Goal: Task Accomplishment & Management: Manage account settings

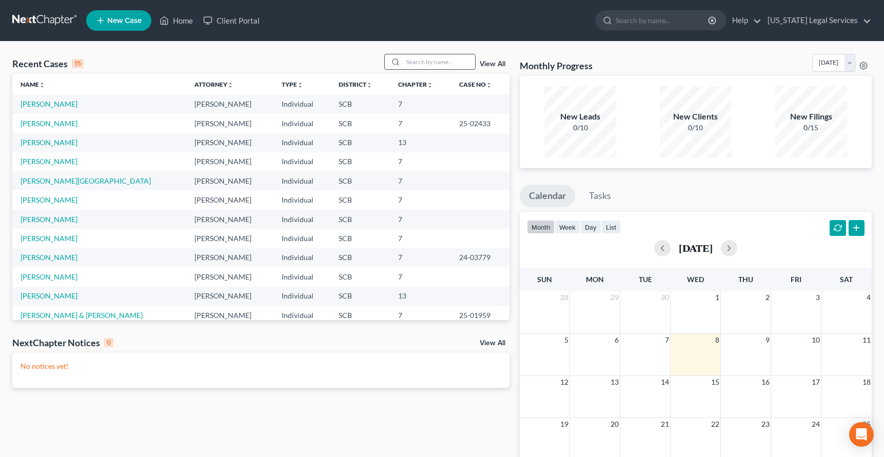
click at [406, 58] on input "search" at bounding box center [439, 61] width 72 height 15
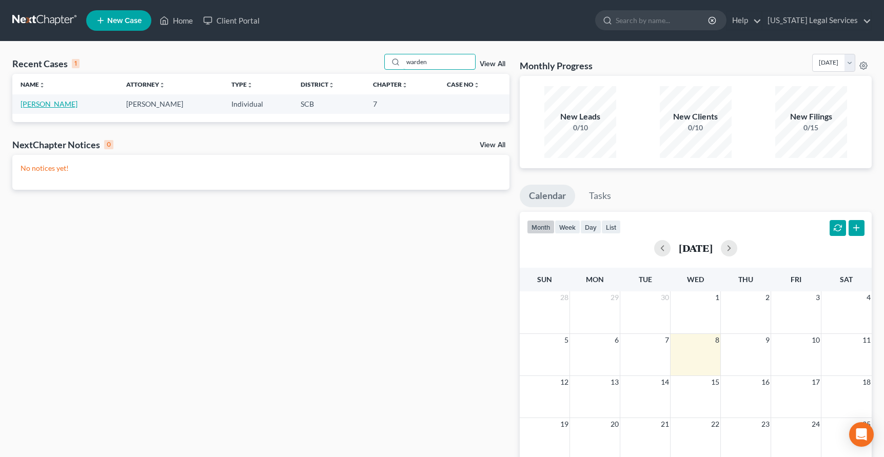
type input "warden"
click at [52, 106] on link "[PERSON_NAME]" at bounding box center [49, 104] width 57 height 9
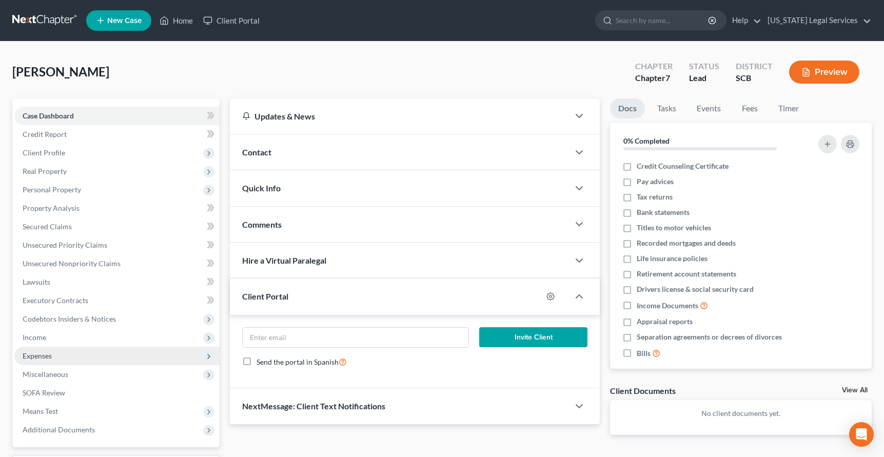
click at [34, 357] on span "Expenses" at bounding box center [37, 355] width 29 height 9
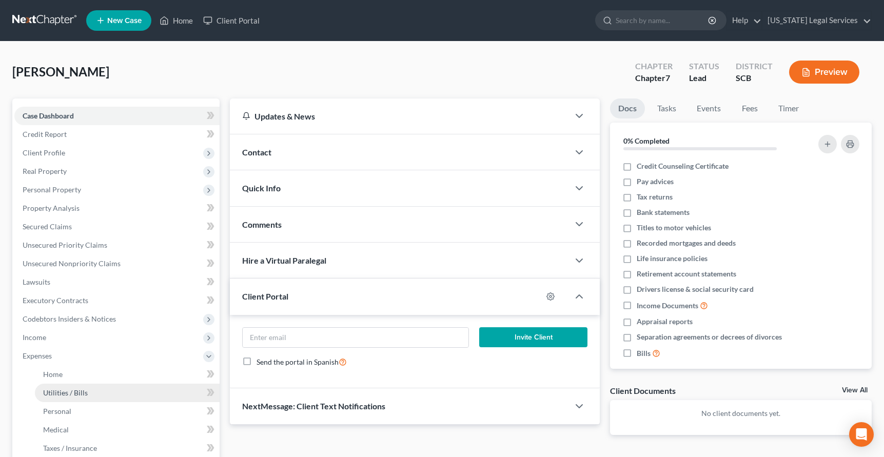
click at [53, 390] on span "Utilities / Bills" at bounding box center [65, 392] width 45 height 9
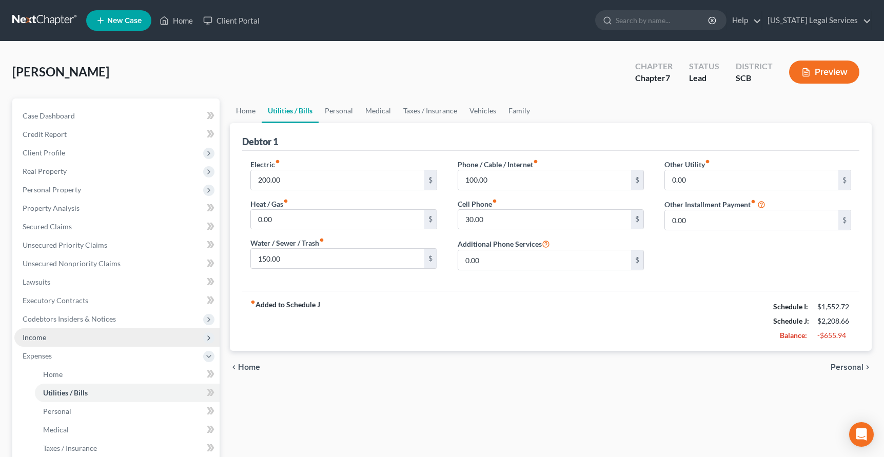
click at [41, 335] on span "Income" at bounding box center [35, 337] width 24 height 9
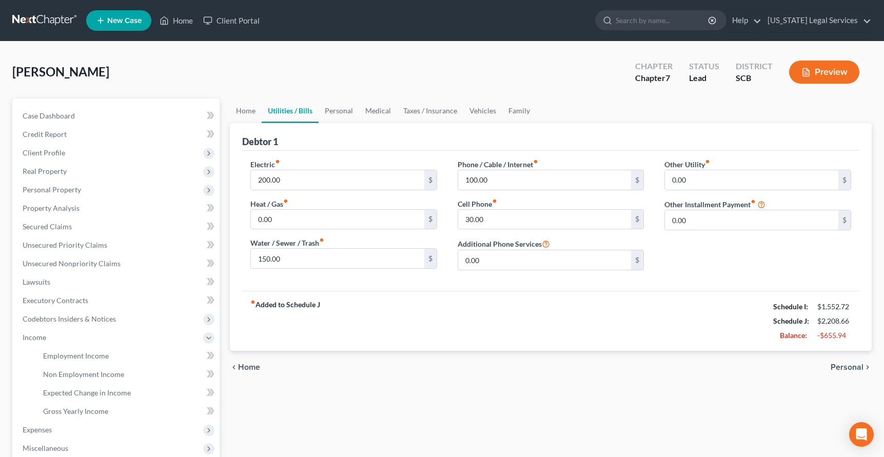
click at [819, 72] on button "Preview" at bounding box center [824, 72] width 70 height 23
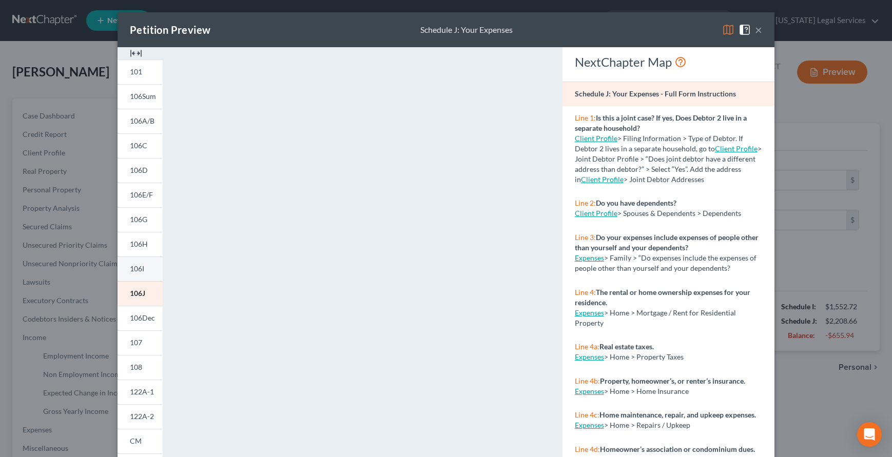
click at [142, 266] on link "106I" at bounding box center [139, 269] width 45 height 25
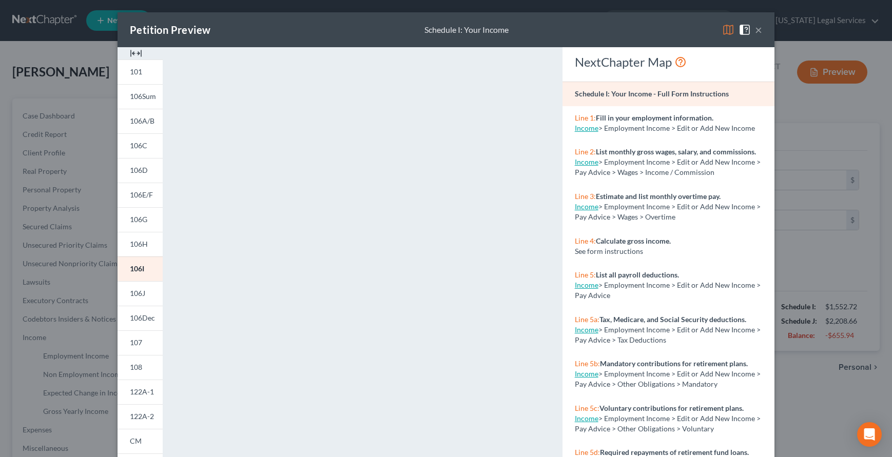
click at [723, 27] on img at bounding box center [728, 30] width 12 height 12
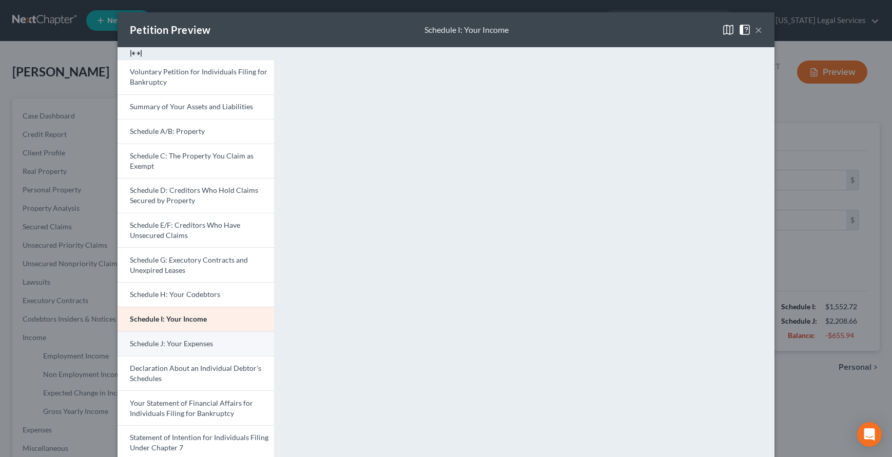
click at [162, 347] on span "Schedule J: Your Expenses" at bounding box center [171, 343] width 83 height 9
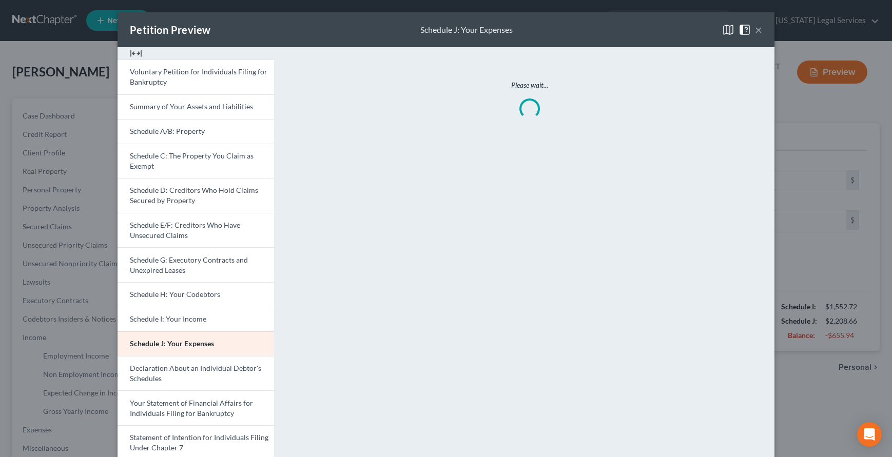
click at [755, 27] on button "×" at bounding box center [758, 30] width 7 height 12
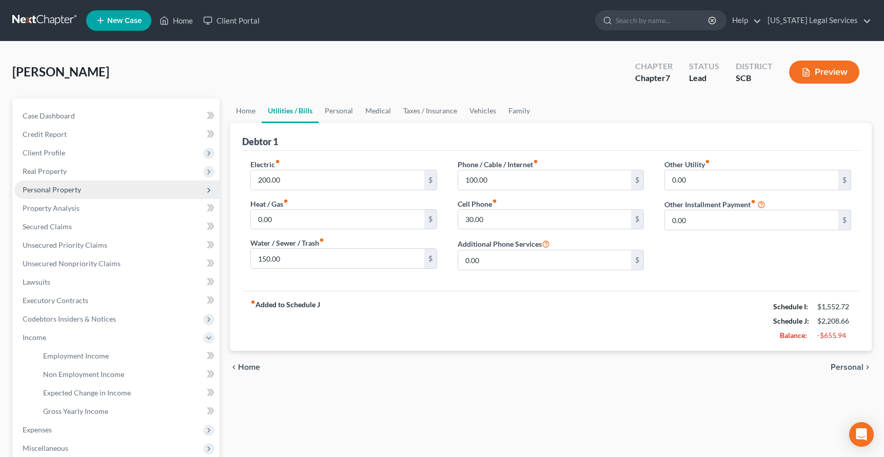
click at [49, 193] on span "Personal Property" at bounding box center [52, 189] width 58 height 9
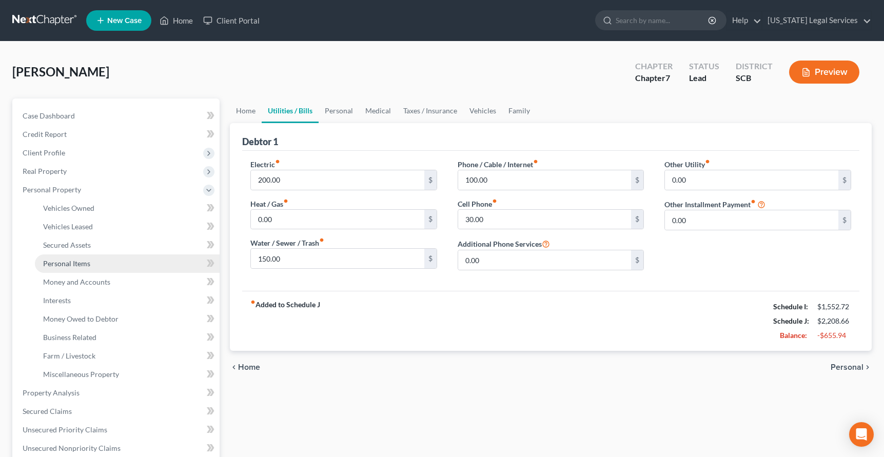
click at [67, 258] on link "Personal Items" at bounding box center [127, 263] width 185 height 18
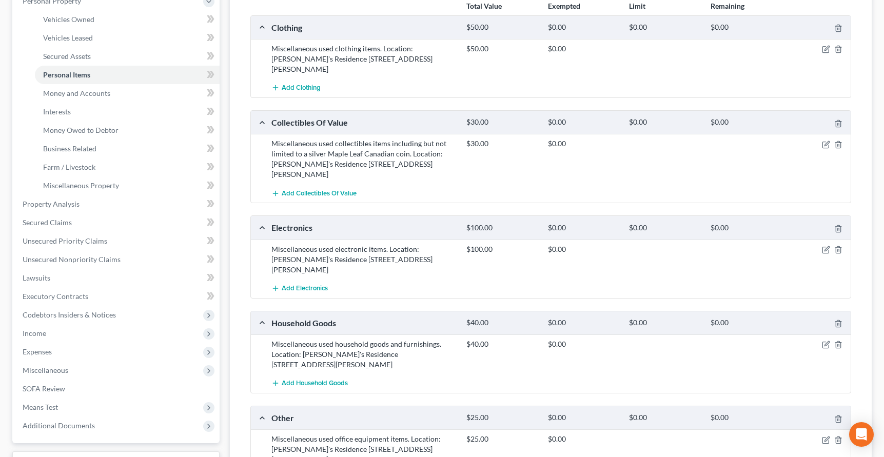
scroll to position [201, 0]
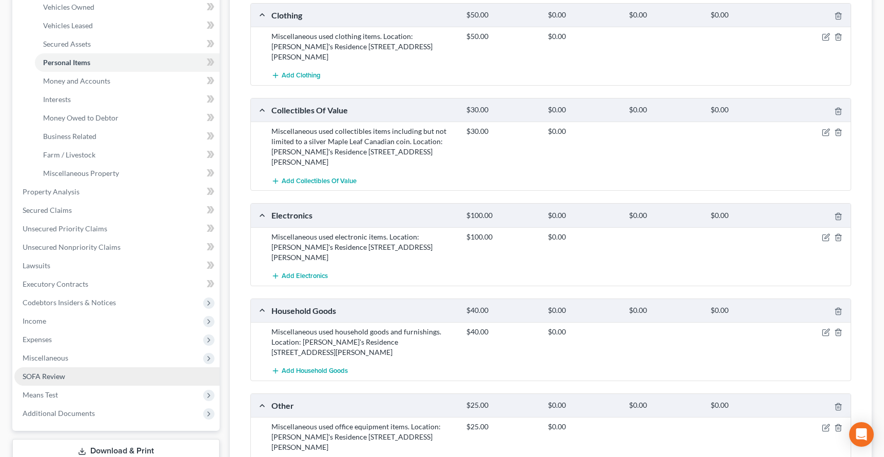
click at [55, 377] on span "SOFA Review" at bounding box center [44, 376] width 43 height 9
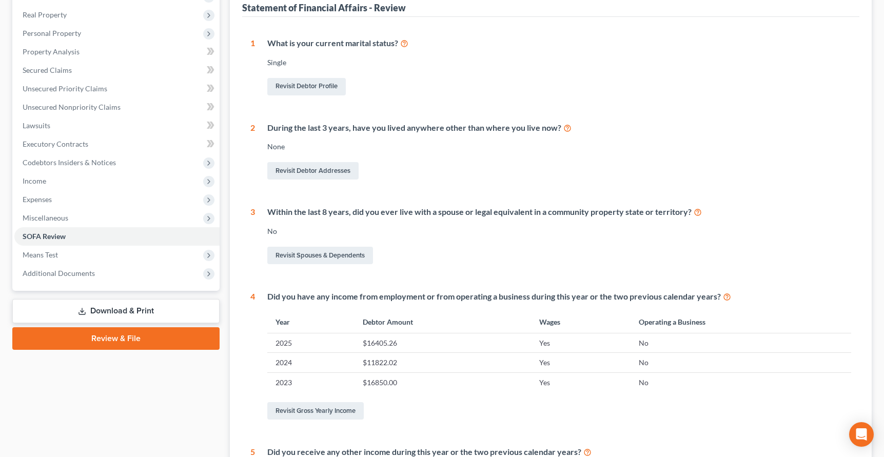
scroll to position [160, 0]
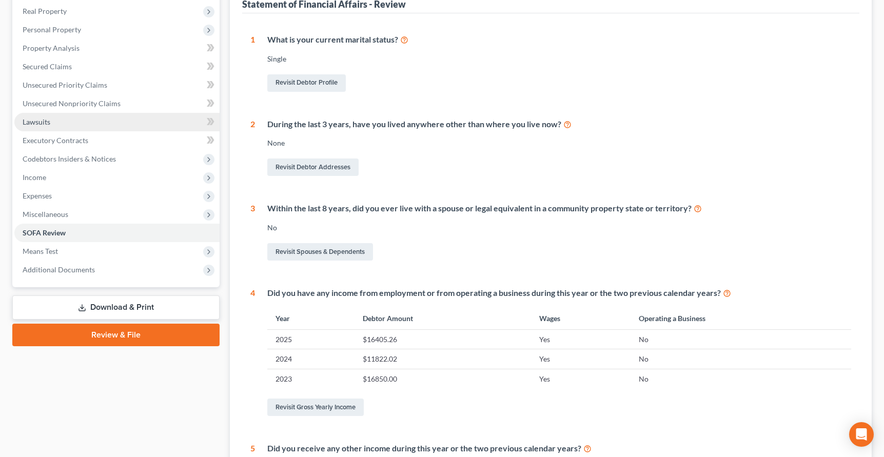
click at [42, 123] on span "Lawsuits" at bounding box center [37, 121] width 28 height 9
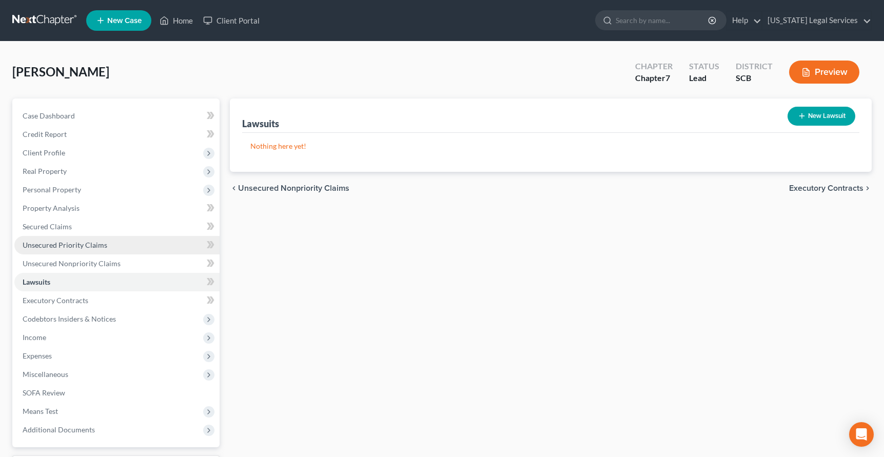
click at [51, 242] on span "Unsecured Priority Claims" at bounding box center [65, 245] width 85 height 9
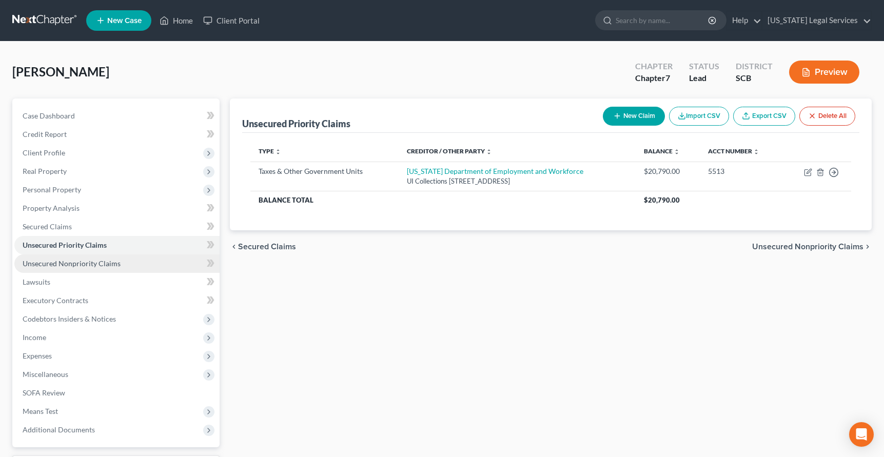
click at [56, 259] on span "Unsecured Nonpriority Claims" at bounding box center [72, 263] width 98 height 9
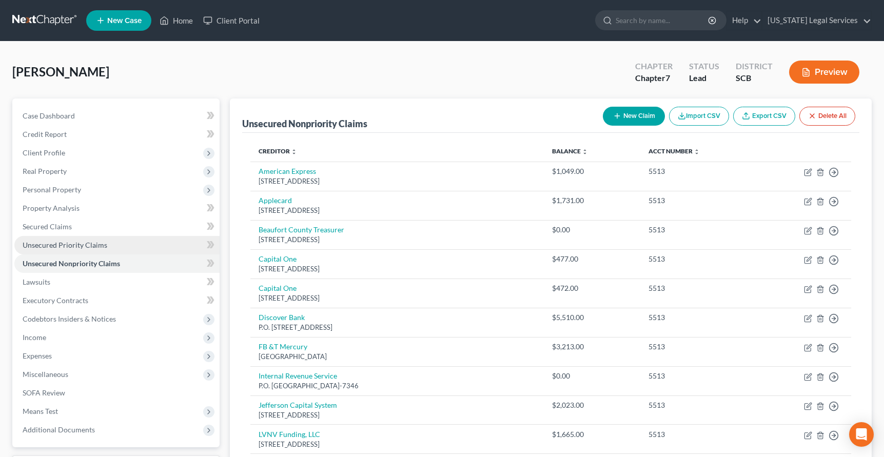
click at [59, 243] on span "Unsecured Priority Claims" at bounding box center [65, 245] width 85 height 9
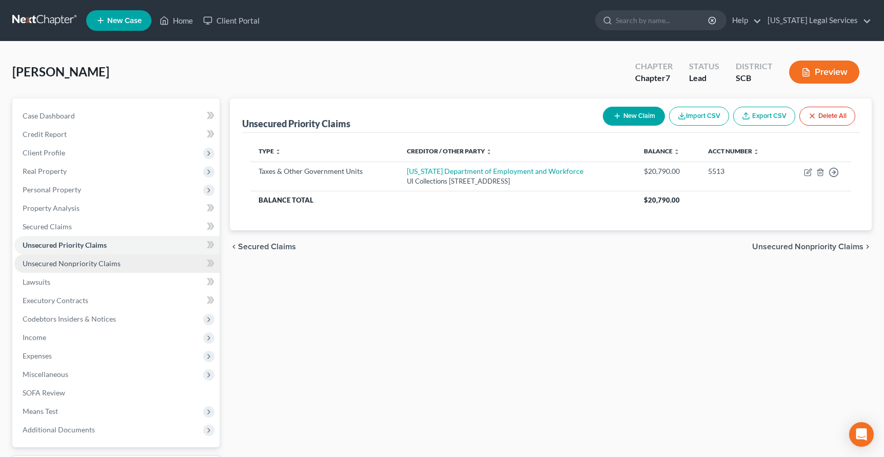
click at [85, 265] on span "Unsecured Nonpriority Claims" at bounding box center [72, 263] width 98 height 9
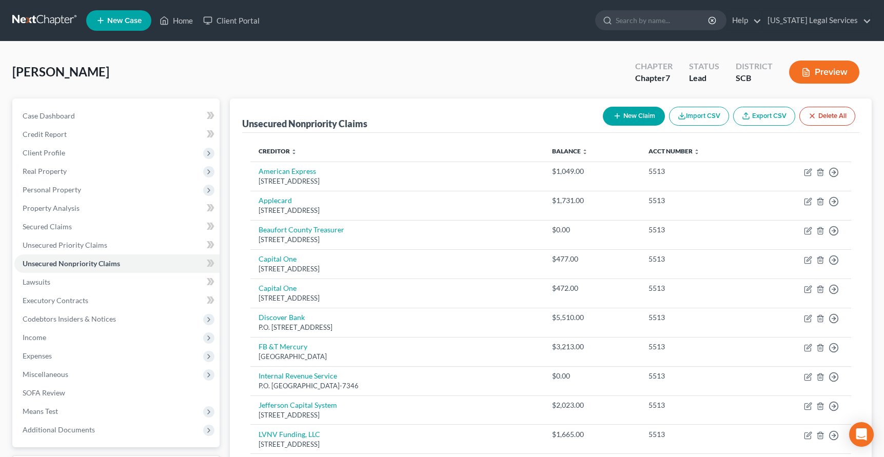
click at [834, 73] on button "Preview" at bounding box center [824, 72] width 70 height 23
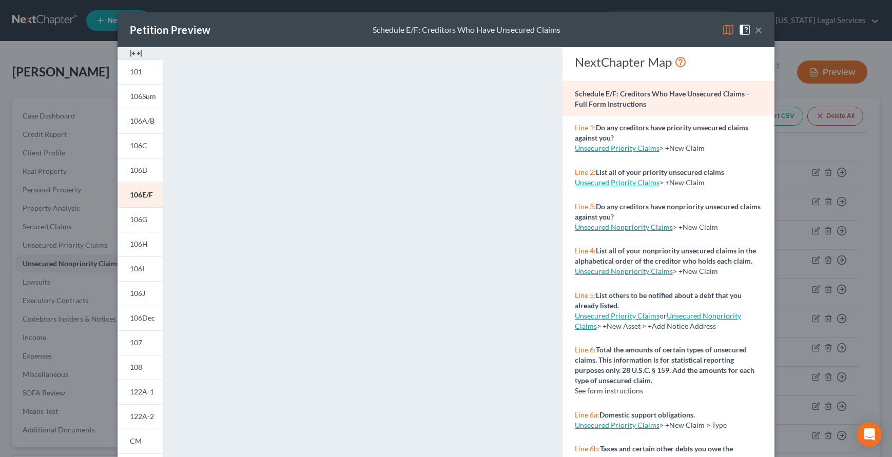
click at [725, 29] on img at bounding box center [728, 30] width 12 height 12
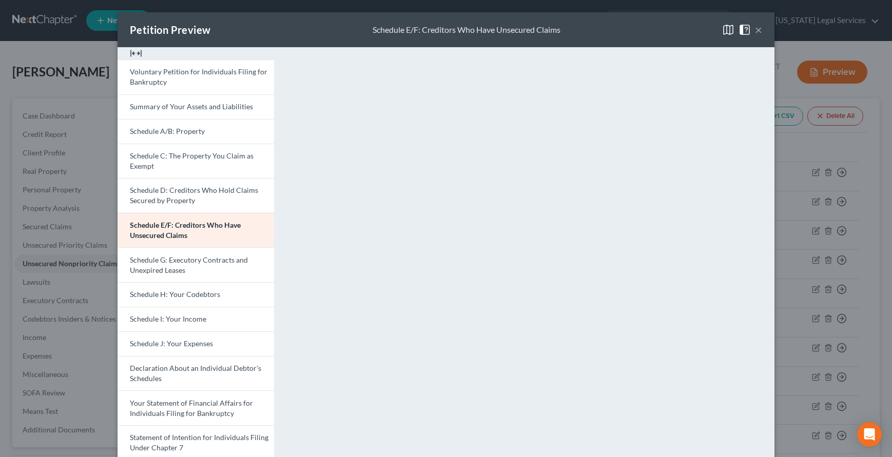
click at [723, 31] on img at bounding box center [728, 30] width 12 height 12
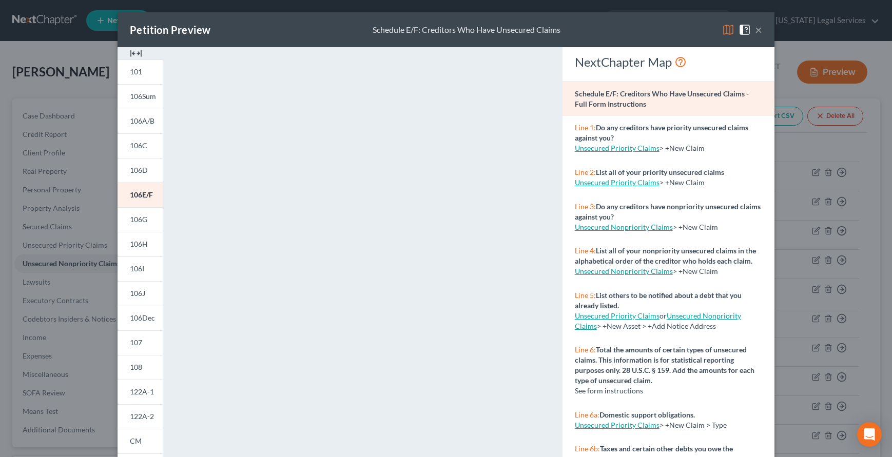
click at [755, 30] on button "×" at bounding box center [758, 30] width 7 height 12
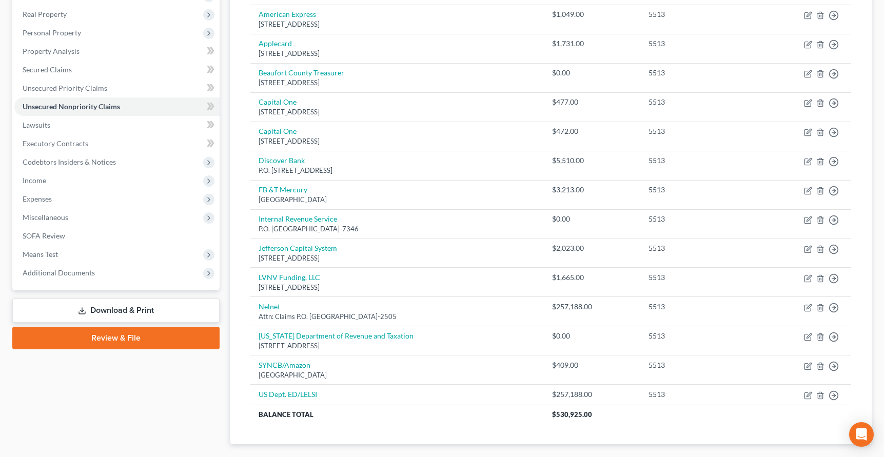
scroll to position [160, 0]
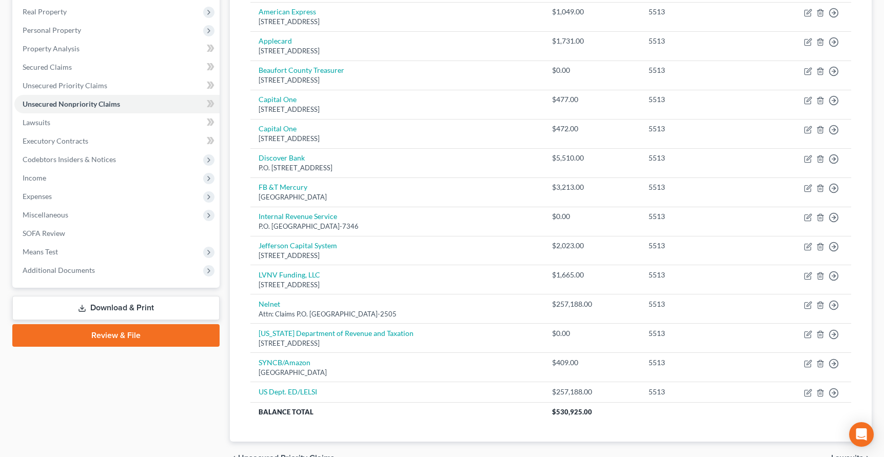
click at [135, 305] on link "Download & Print" at bounding box center [115, 308] width 207 height 24
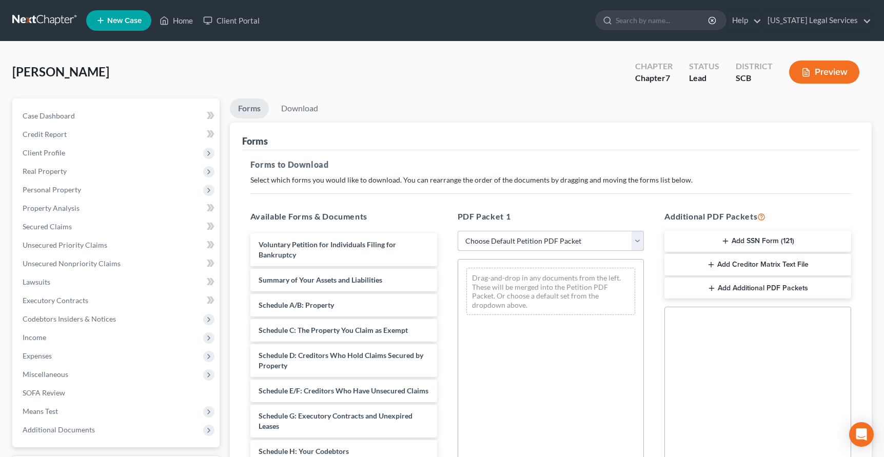
click at [643, 237] on select "Choose Default Petition PDF Packet Complete Bankruptcy Petition (all forms and …" at bounding box center [551, 241] width 187 height 21
select select "0"
click at [458, 231] on select "Choose Default Petition PDF Packet Complete Bankruptcy Petition (all forms and …" at bounding box center [551, 241] width 187 height 21
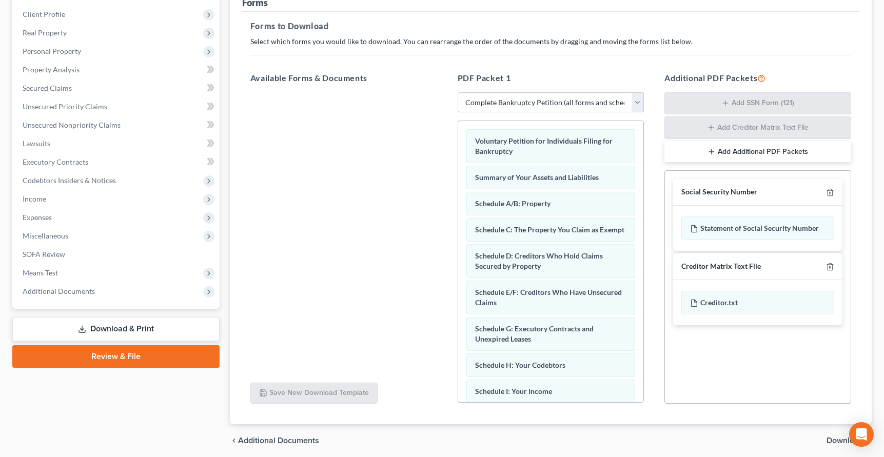
scroll to position [178, 0]
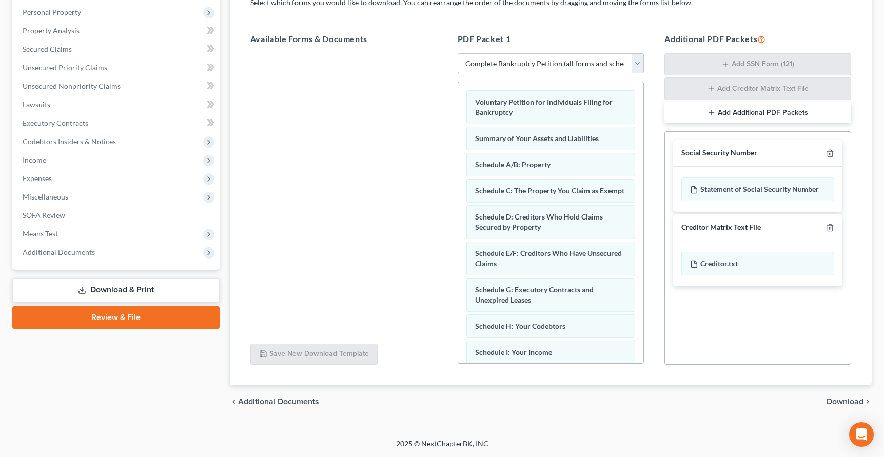
drag, startPoint x: 852, startPoint y: 399, endPoint x: 837, endPoint y: 399, distance: 15.4
click at [852, 399] on span "Download" at bounding box center [845, 402] width 37 height 8
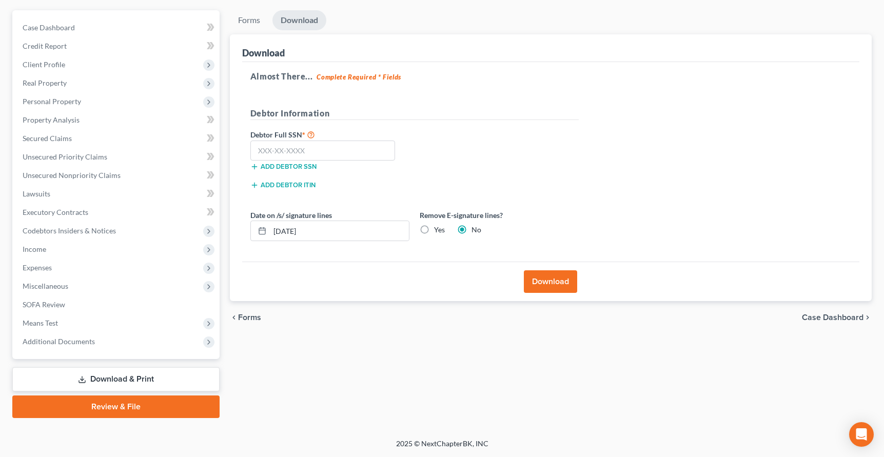
scroll to position [88, 0]
click at [46, 60] on span "Client Profile" at bounding box center [44, 64] width 43 height 9
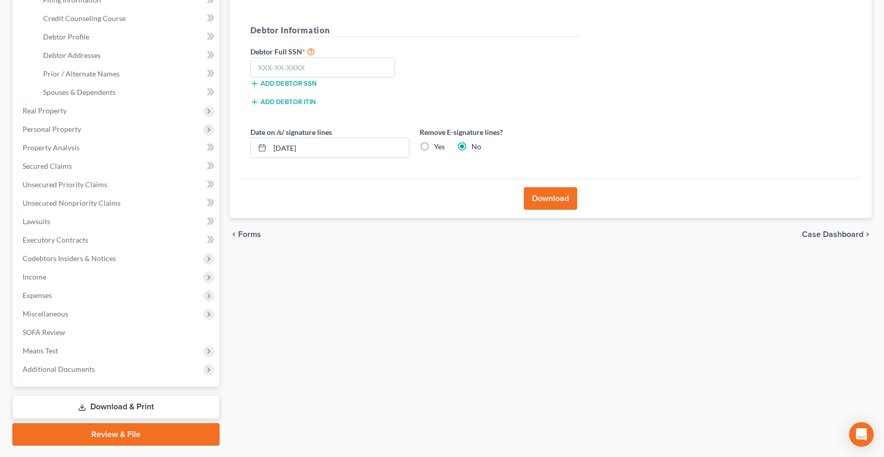
scroll to position [199, 0]
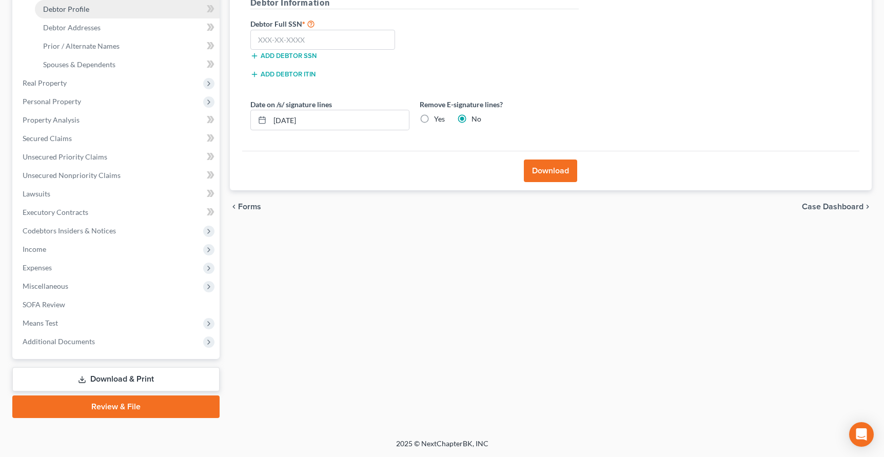
click at [75, 8] on span "Debtor Profile" at bounding box center [66, 9] width 46 height 9
select select "0"
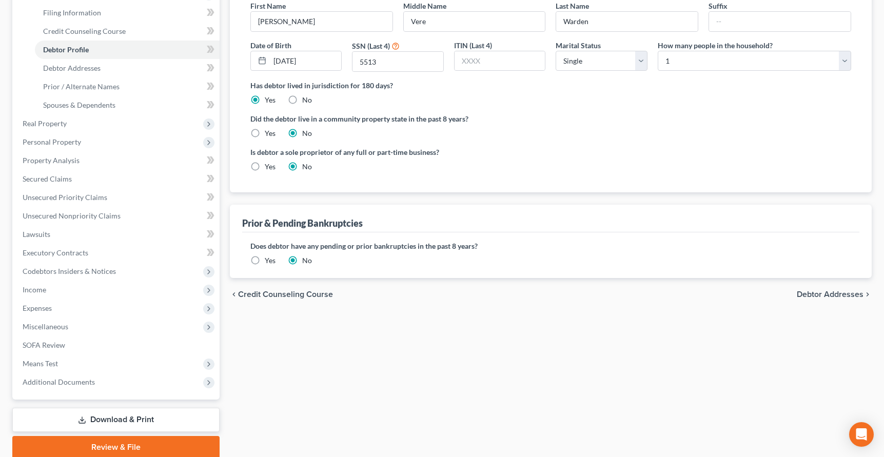
scroll to position [155, 0]
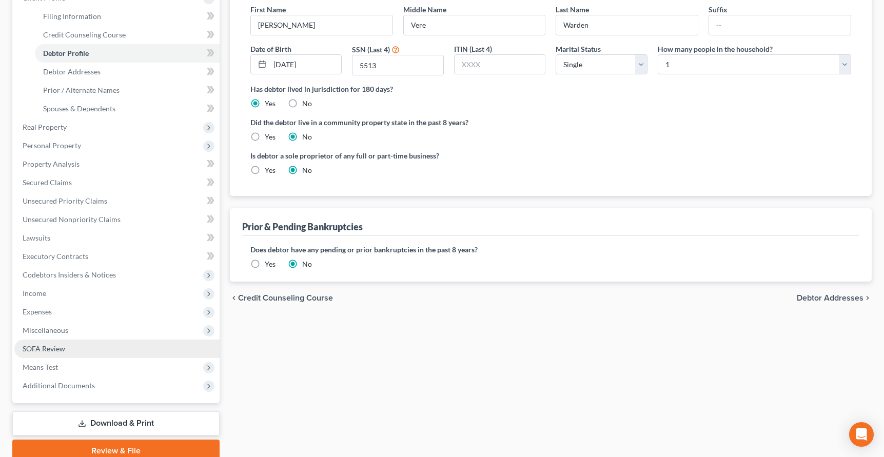
click at [54, 350] on span "SOFA Review" at bounding box center [44, 348] width 43 height 9
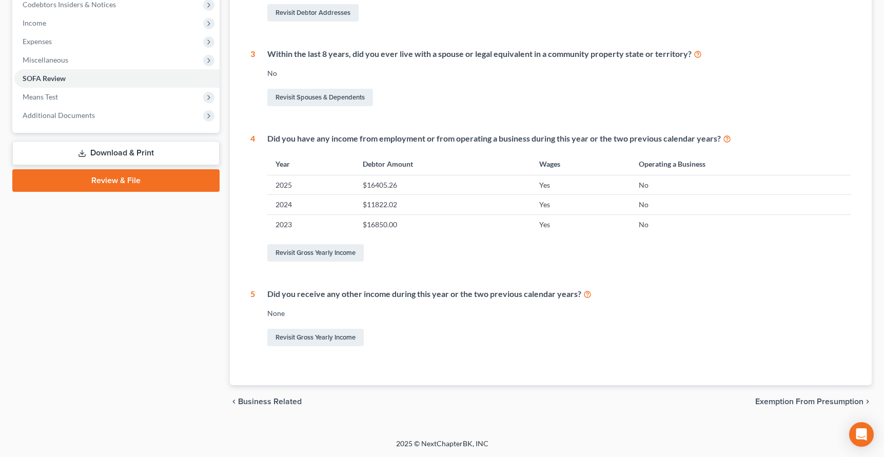
scroll to position [163, 0]
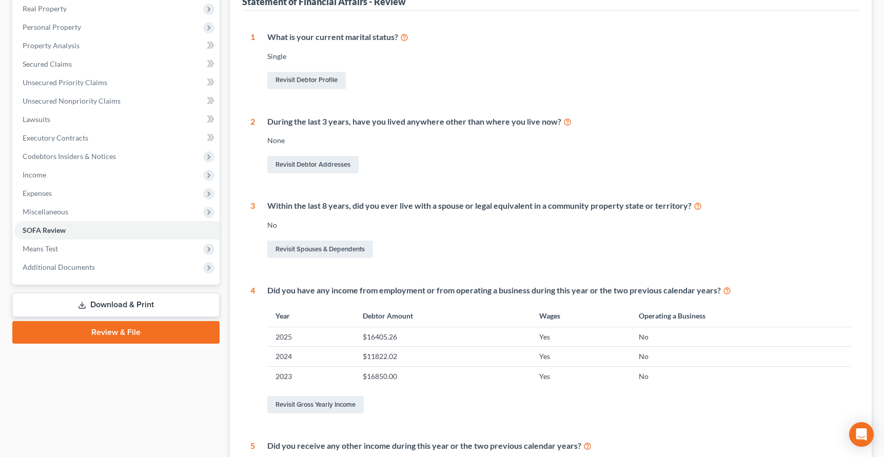
click at [104, 296] on link "Download & Print" at bounding box center [115, 305] width 207 height 24
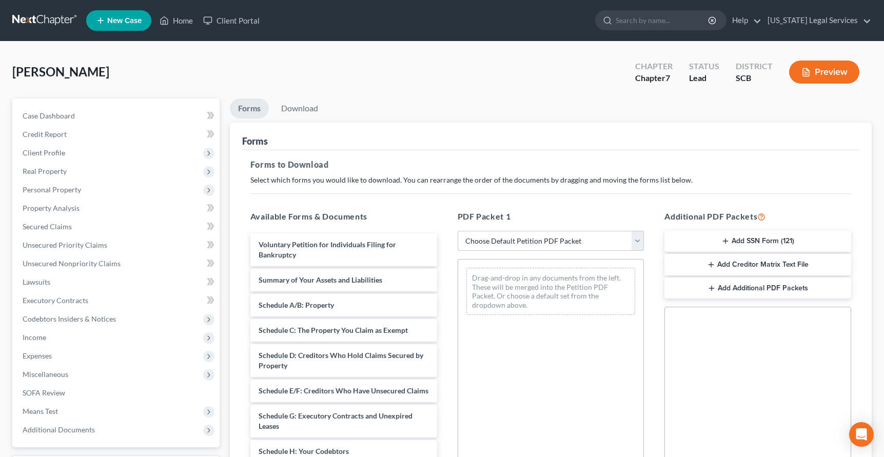
click at [637, 241] on select "Choose Default Petition PDF Packet Complete Bankruptcy Petition (all forms and …" at bounding box center [551, 241] width 187 height 21
select select "0"
click at [458, 231] on select "Choose Default Petition PDF Packet Complete Bankruptcy Petition (all forms and …" at bounding box center [551, 241] width 187 height 21
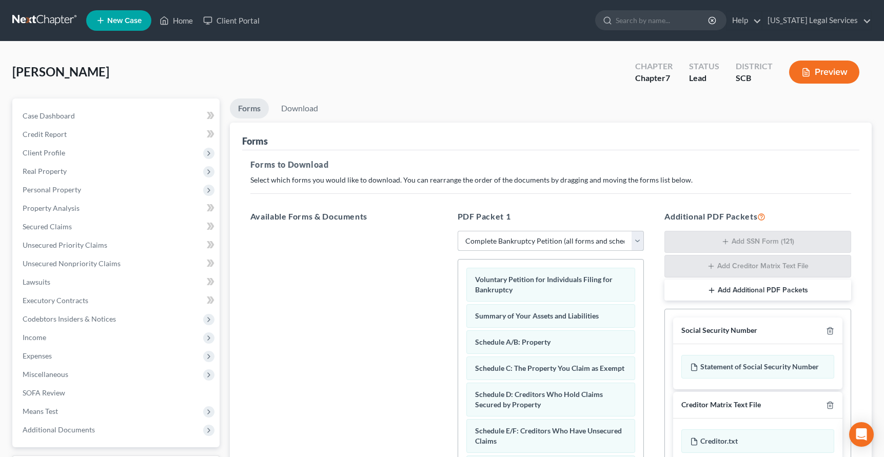
scroll to position [178, 0]
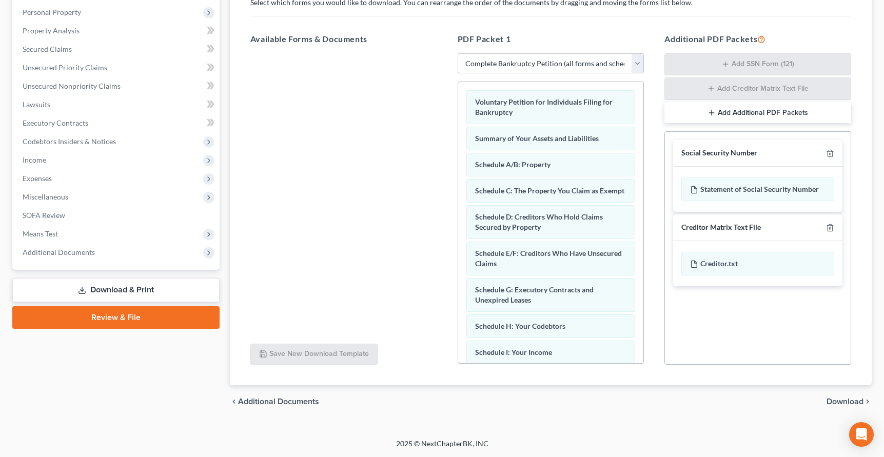
click at [842, 401] on span "Download" at bounding box center [845, 402] width 37 height 8
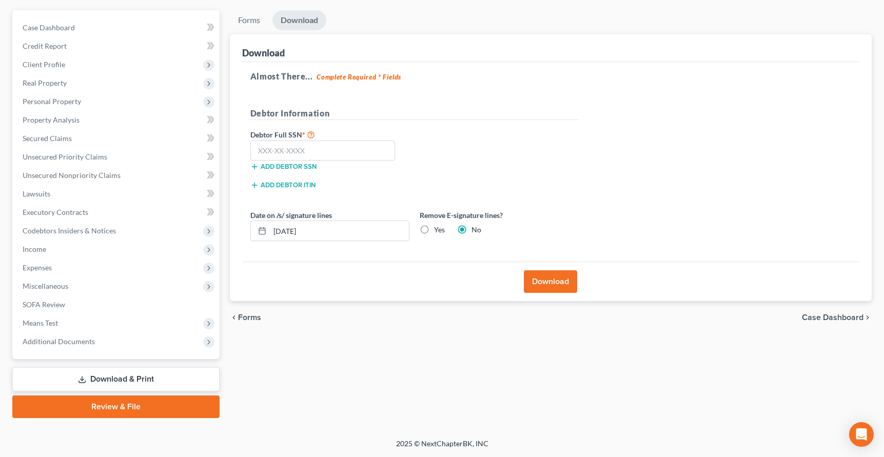
scroll to position [88, 0]
click at [267, 146] on input "text" at bounding box center [322, 151] width 145 height 21
type input "041-66-5513"
click at [550, 285] on button "Download" at bounding box center [550, 281] width 53 height 23
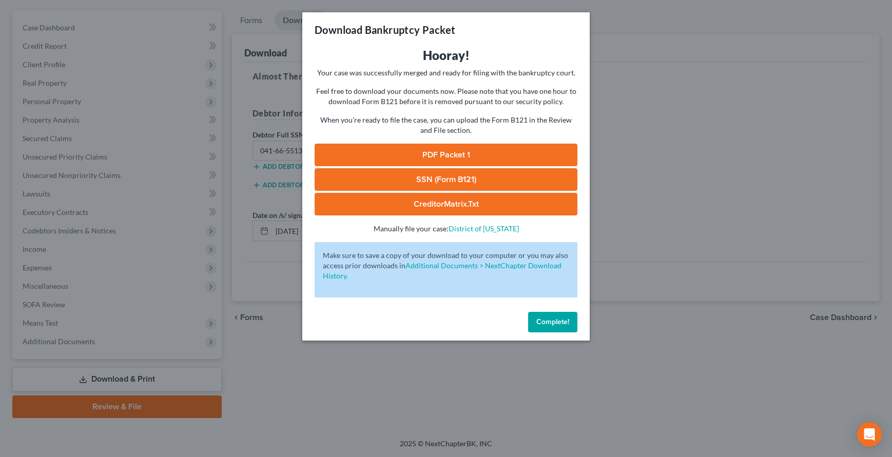
click at [543, 325] on span "Complete!" at bounding box center [552, 322] width 33 height 9
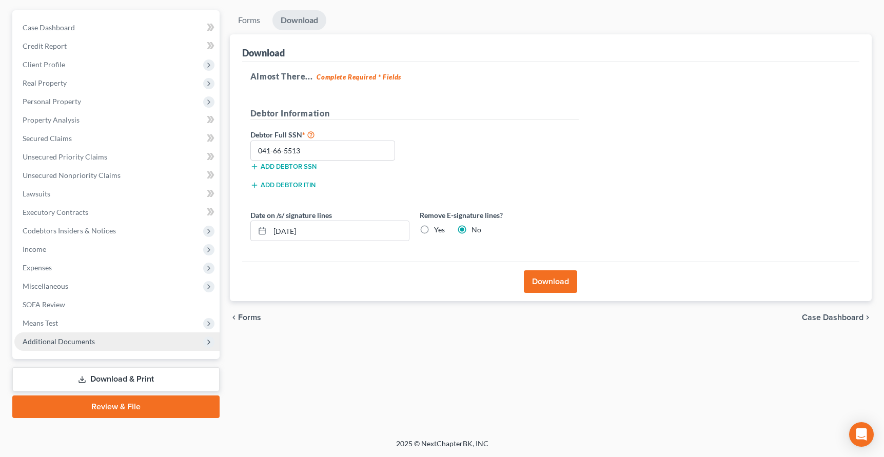
click at [76, 347] on span "Additional Documents" at bounding box center [116, 341] width 205 height 18
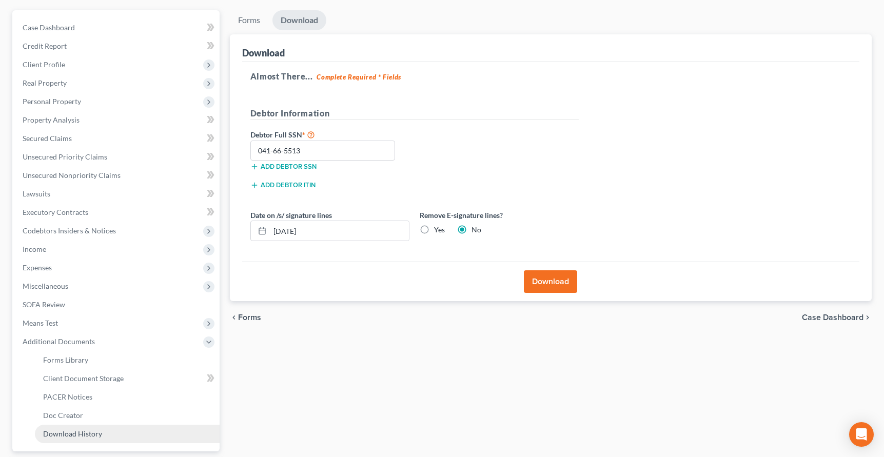
click at [58, 428] on link "Download History" at bounding box center [127, 434] width 185 height 18
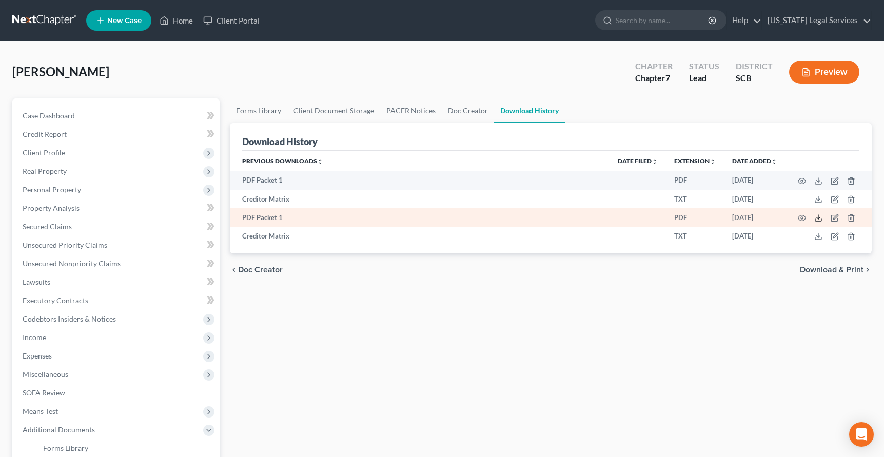
click at [819, 221] on icon at bounding box center [818, 218] width 8 height 8
